Goal: Task Accomplishment & Management: Manage account settings

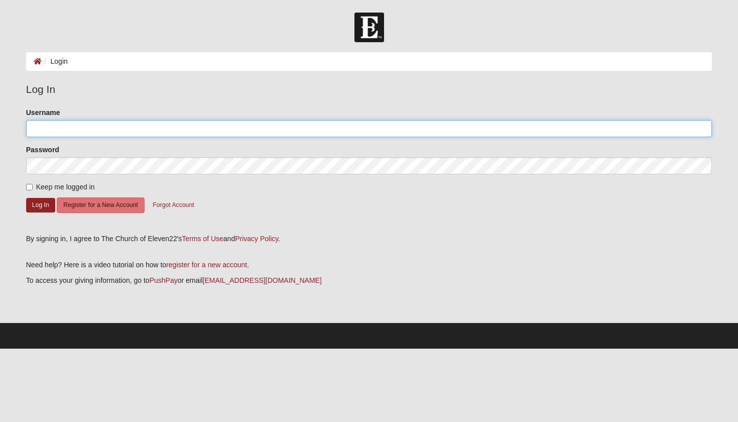
type input "[EMAIL_ADDRESS][DOMAIN_NAME]"
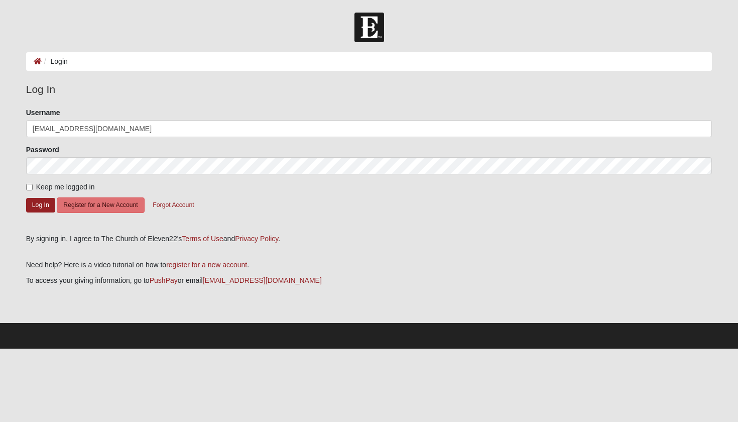
click at [39, 212] on form "Please correct the following: Username peterson08fx@gmail.com Password Keep me …" at bounding box center [369, 166] width 686 height 119
click at [44, 206] on button "Log In" at bounding box center [40, 205] width 29 height 15
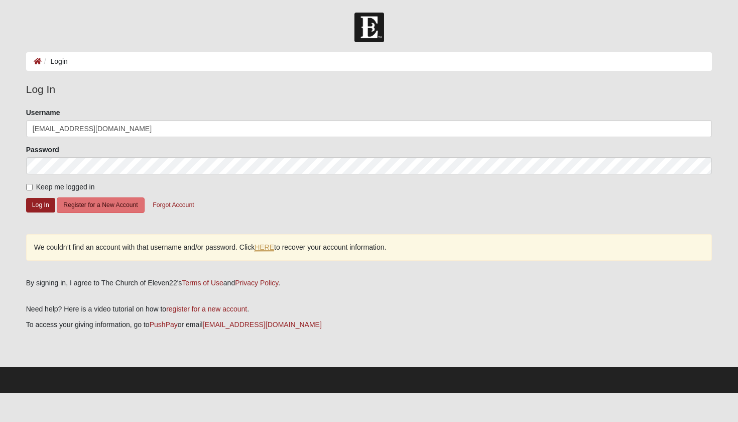
click at [270, 245] on link "HERE" at bounding box center [265, 247] width 20 height 9
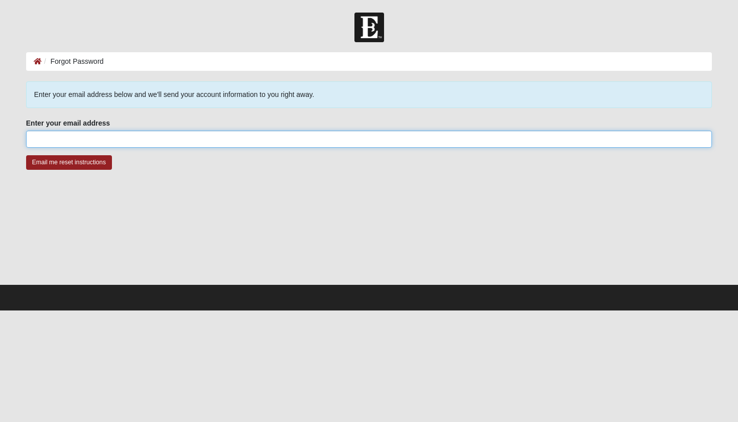
click at [55, 140] on input "Enter your email address" at bounding box center [369, 139] width 686 height 17
type input "[EMAIL_ADDRESS][DOMAIN_NAME]"
click at [69, 162] on input "Email me reset instructions" at bounding box center [69, 162] width 86 height 15
click at [36, 183] on div at bounding box center [369, 233] width 686 height 100
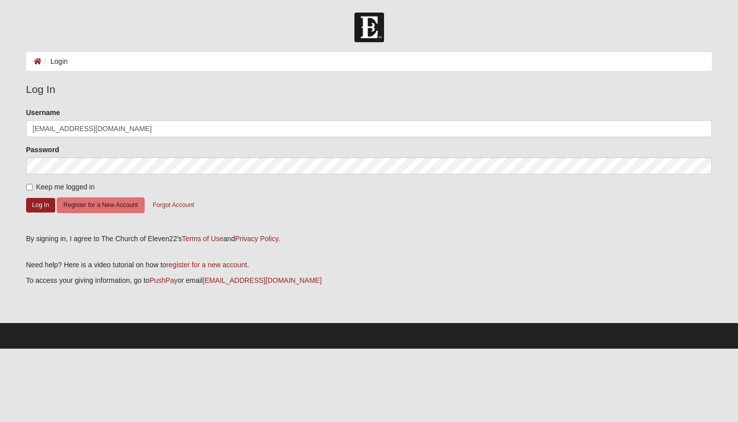
type input "[EMAIL_ADDRESS][DOMAIN_NAME]"
click at [27, 188] on input "Keep me logged in" at bounding box center [29, 187] width 7 height 7
checkbox input "true"
click at [46, 203] on button "Log In" at bounding box center [40, 205] width 29 height 15
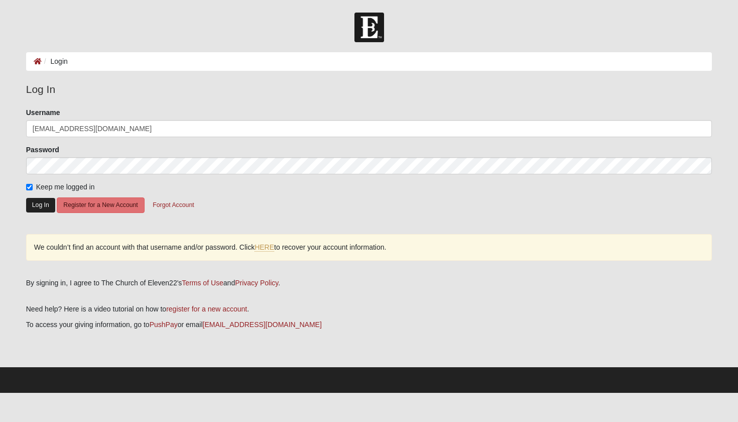
click at [40, 205] on button "Log In" at bounding box center [40, 205] width 29 height 15
click at [47, 204] on button "Log In" at bounding box center [40, 205] width 29 height 15
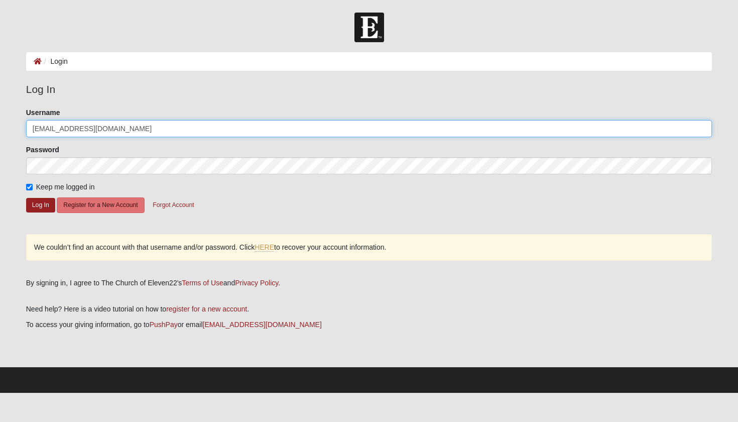
click at [224, 127] on input "peterson08fx@gmail.com" at bounding box center [369, 128] width 686 height 17
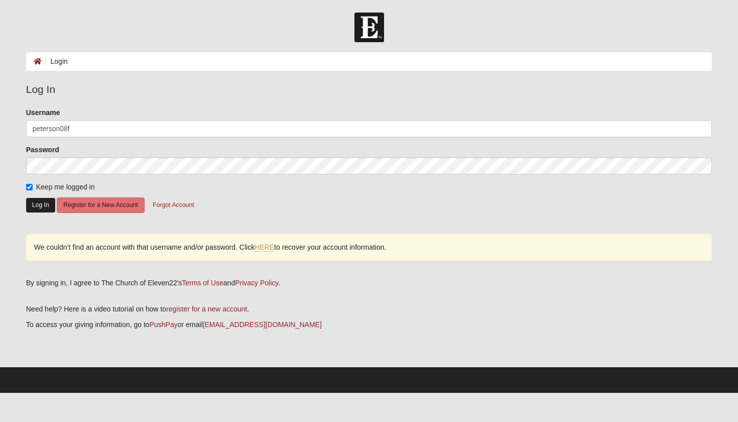
click at [36, 206] on button "Log In" at bounding box center [40, 205] width 29 height 15
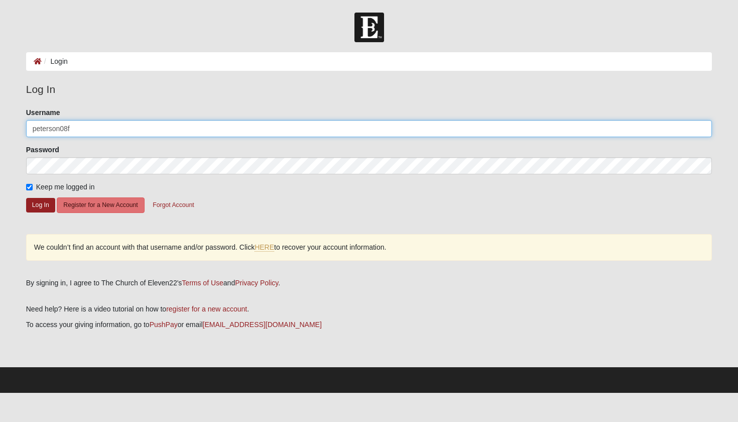
click at [83, 133] on input "peterson08f" at bounding box center [369, 128] width 686 height 17
type input "peterson08"
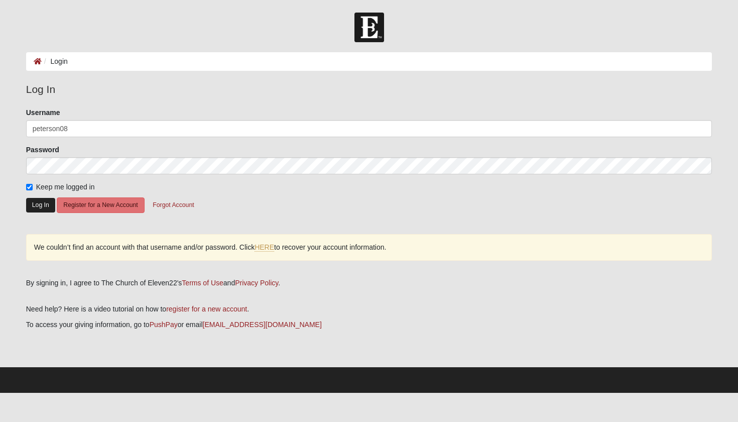
click at [43, 203] on button "Log In" at bounding box center [40, 205] width 29 height 15
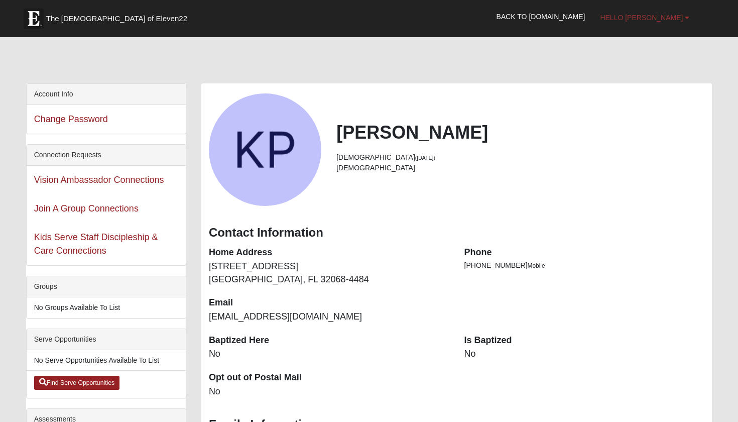
click at [674, 14] on span "Hello Keila" at bounding box center [641, 18] width 83 height 8
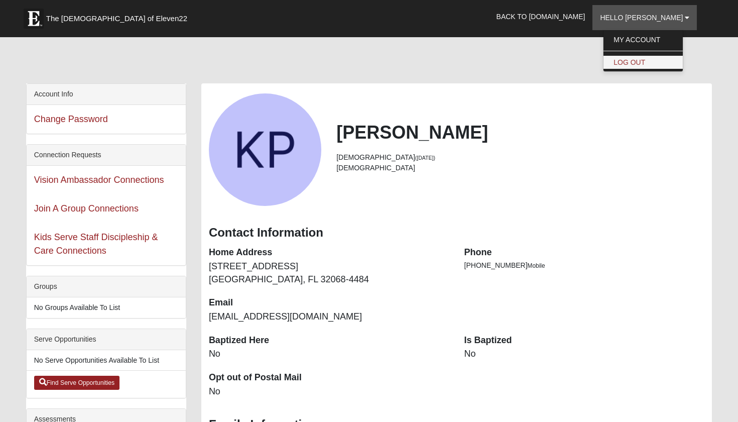
click at [660, 60] on link "Log Out" at bounding box center [642, 62] width 79 height 13
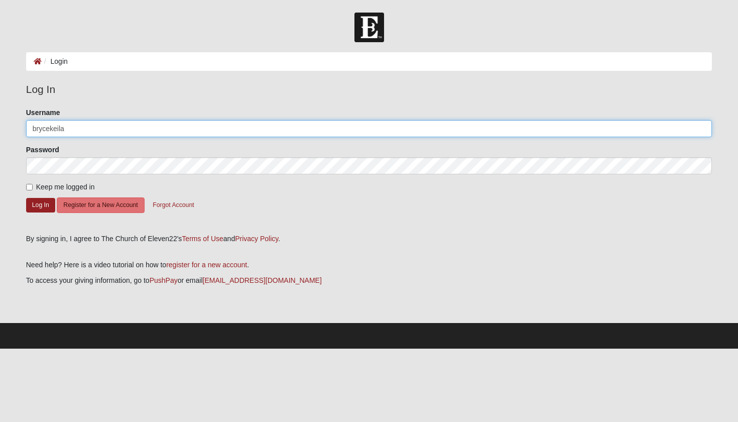
type input "brycekeila"
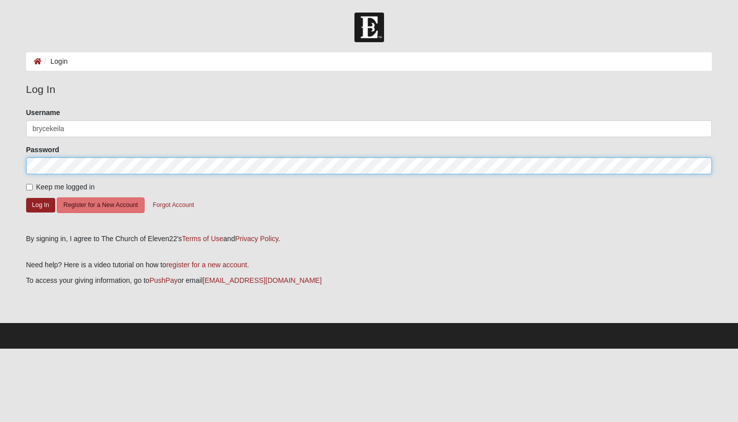
click at [40, 204] on button "Log In" at bounding box center [40, 205] width 29 height 15
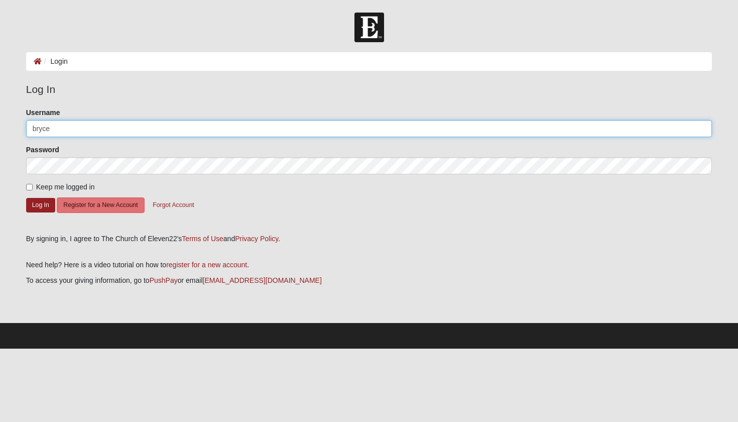
type input "brycekeila"
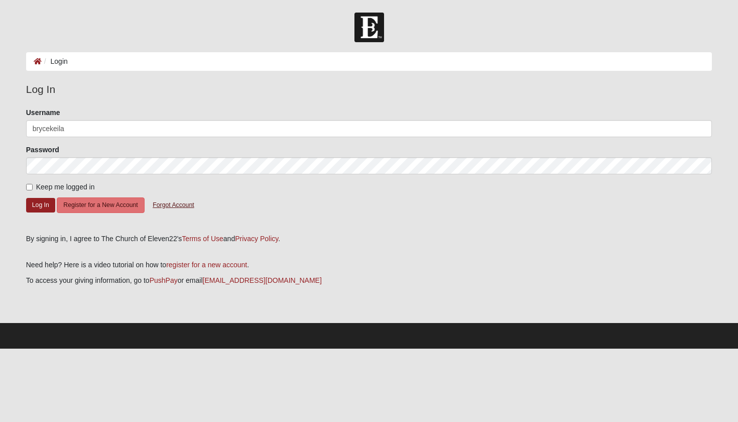
click at [165, 203] on button "Forgot Account" at bounding box center [173, 205] width 54 height 16
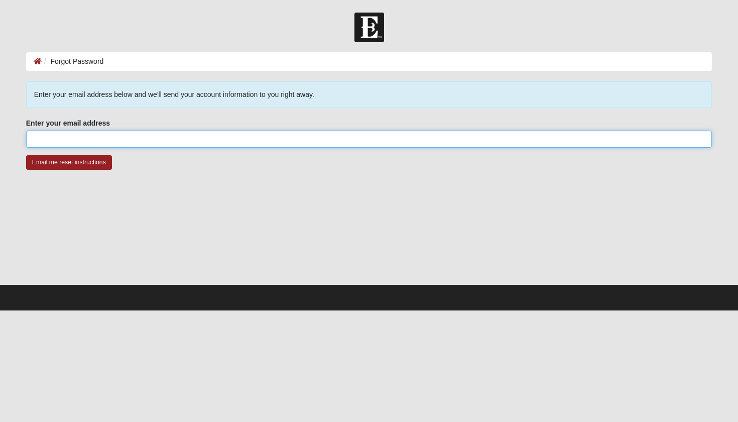
click at [128, 138] on input "Enter your email address" at bounding box center [369, 139] width 686 height 17
click at [76, 140] on input "peterson08fx2gmail.com" at bounding box center [369, 139] width 686 height 17
type input "peterson08fx@gmail.com"
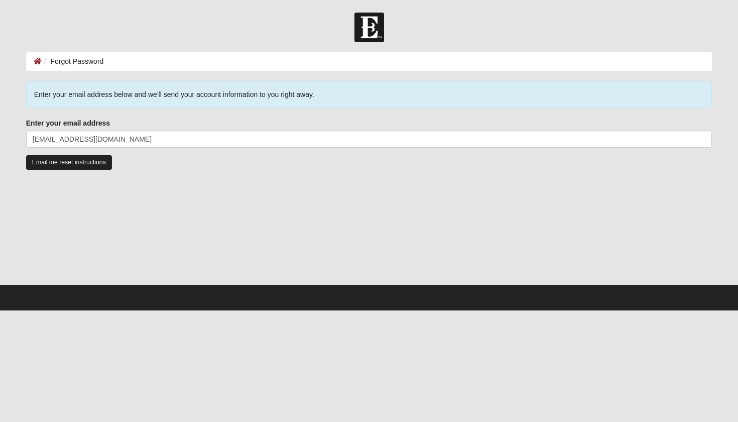
click at [66, 168] on input "Email me reset instructions" at bounding box center [69, 162] width 86 height 15
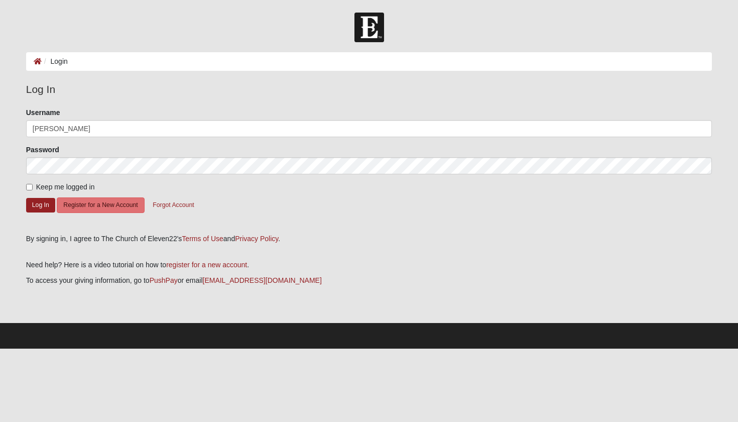
click at [53, 131] on input "[PERSON_NAME]" at bounding box center [369, 128] width 686 height 17
type input "brycepeterson"
click at [183, 207] on button "Forgot Account" at bounding box center [173, 205] width 54 height 16
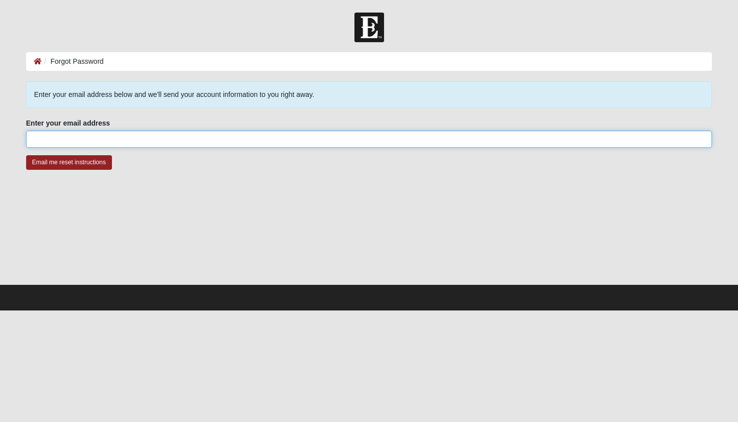
click at [137, 141] on input "Enter your email address" at bounding box center [369, 139] width 686 height 17
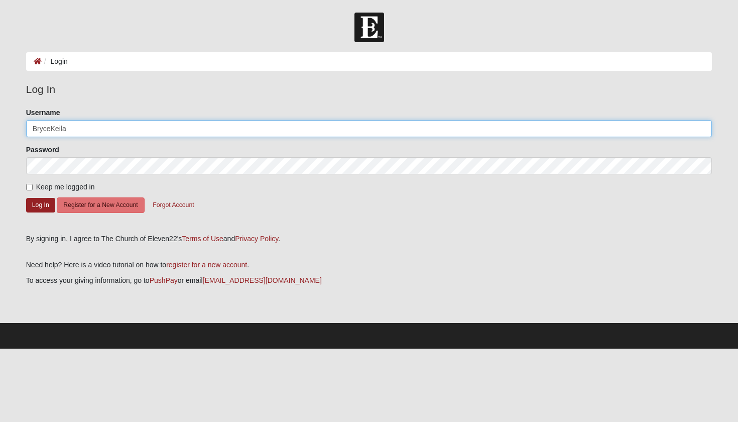
type input "brycekeila"
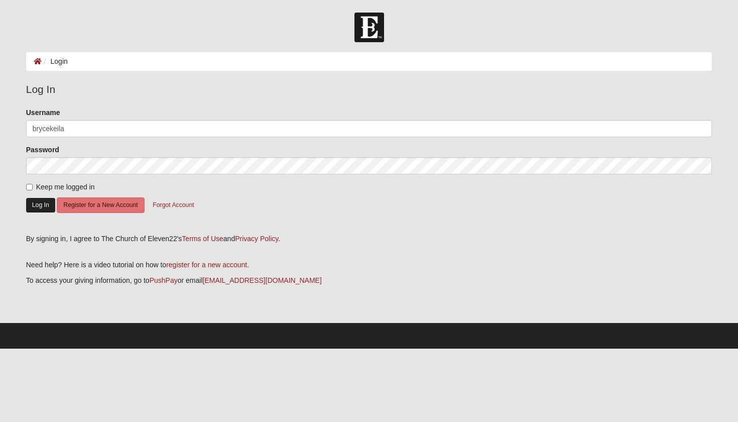
click at [42, 209] on button "Log In" at bounding box center [40, 205] width 29 height 15
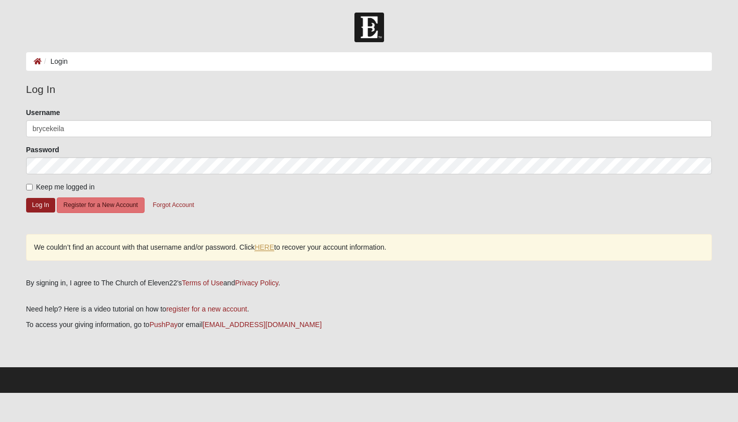
click at [271, 249] on link "HERE" at bounding box center [265, 247] width 20 height 9
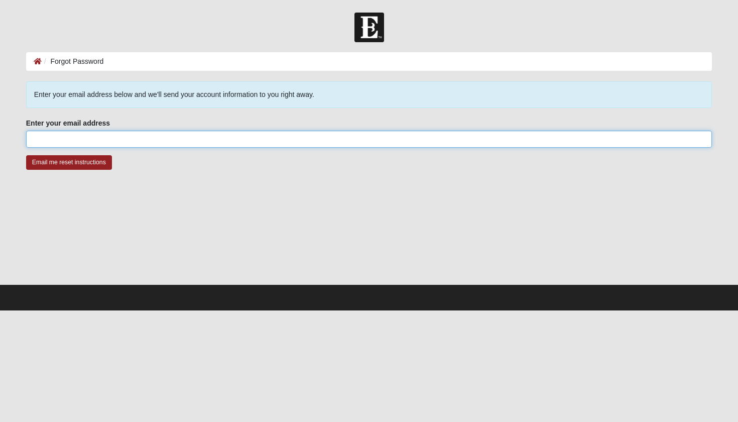
click at [181, 147] on input "Enter your email address" at bounding box center [369, 139] width 686 height 17
type input "[EMAIL_ADDRESS][DOMAIN_NAME]"
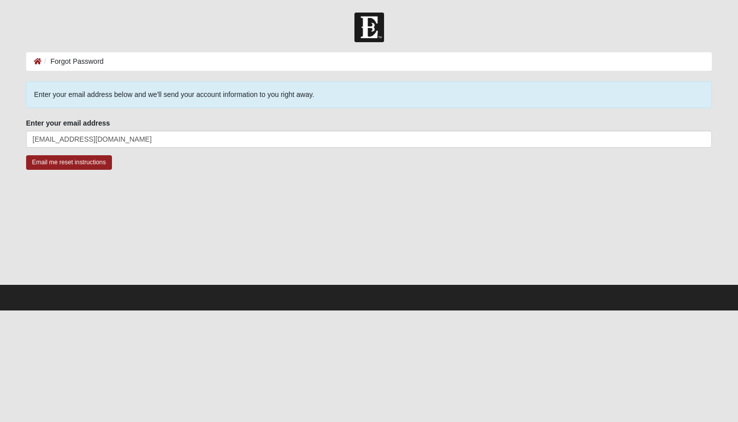
click at [225, 187] on div at bounding box center [369, 233] width 686 height 100
click at [75, 165] on input "Email me reset instructions" at bounding box center [69, 162] width 86 height 15
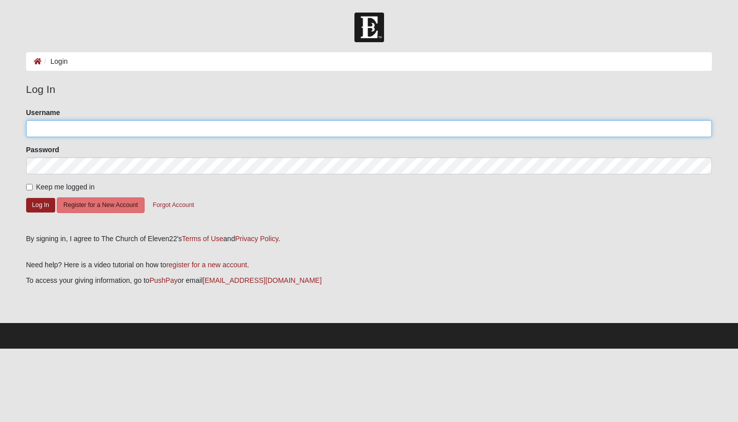
type input "brycekeila"
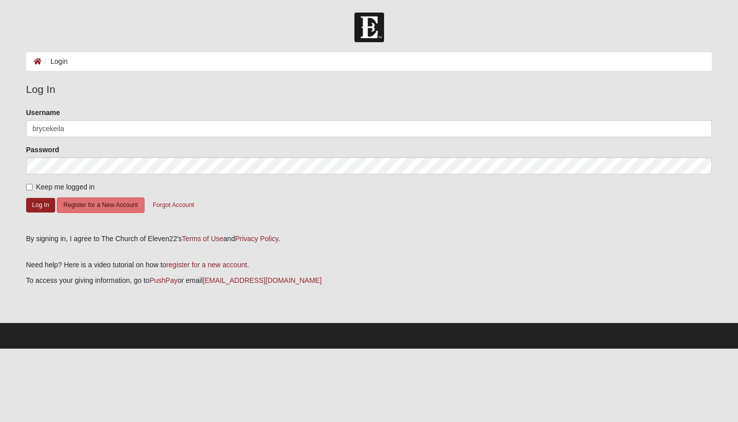
click at [29, 187] on input "Keep me logged in" at bounding box center [29, 187] width 7 height 7
checkbox input "true"
click at [37, 201] on button "Log In" at bounding box center [40, 205] width 29 height 15
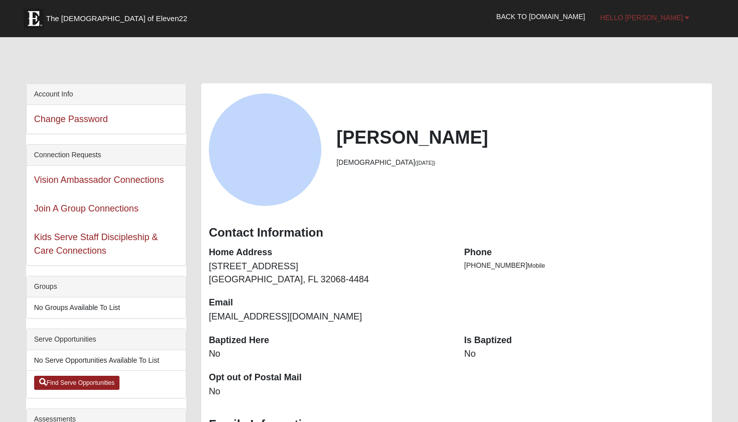
click at [686, 15] on b at bounding box center [687, 17] width 5 height 7
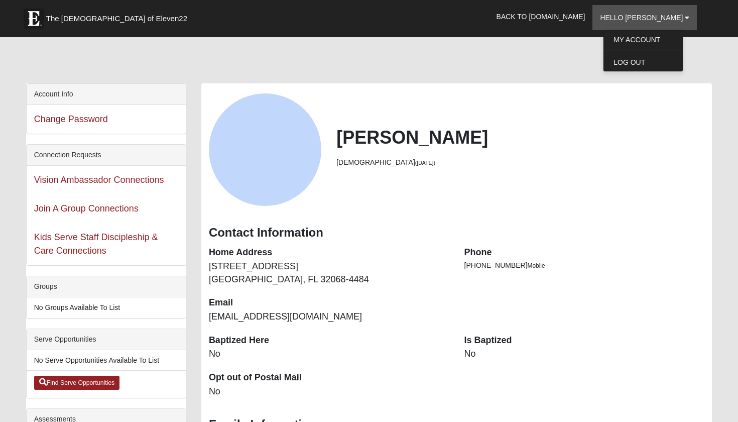
click at [570, 77] on div at bounding box center [369, 62] width 686 height 42
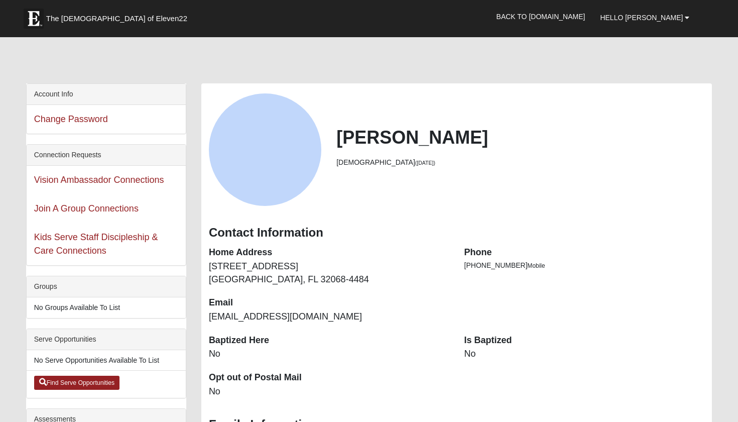
click at [110, 24] on link "The [DEMOGRAPHIC_DATA] of Eleven22" at bounding box center [119, 16] width 201 height 25
